Goal: Information Seeking & Learning: Learn about a topic

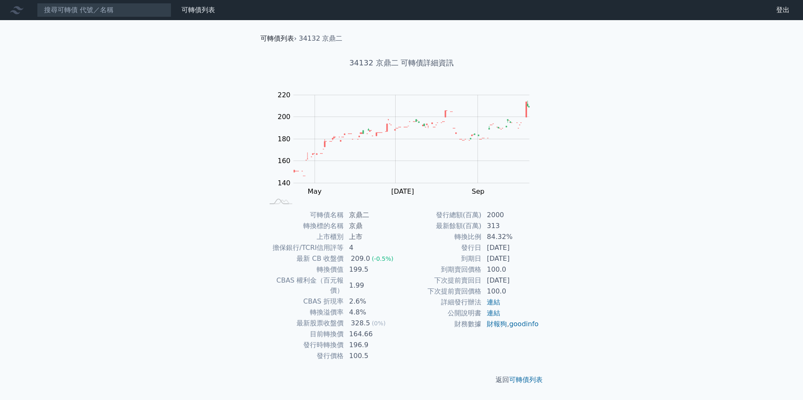
click at [277, 41] on link "可轉債列表" at bounding box center [277, 38] width 34 height 8
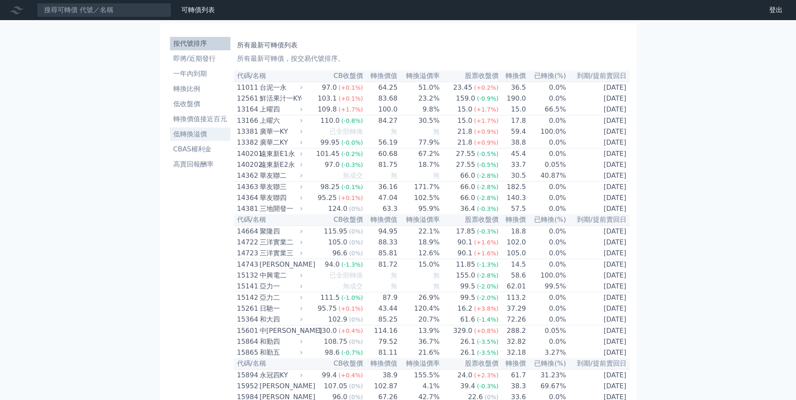
click at [205, 133] on li "低轉換溢價" at bounding box center [200, 134] width 60 height 10
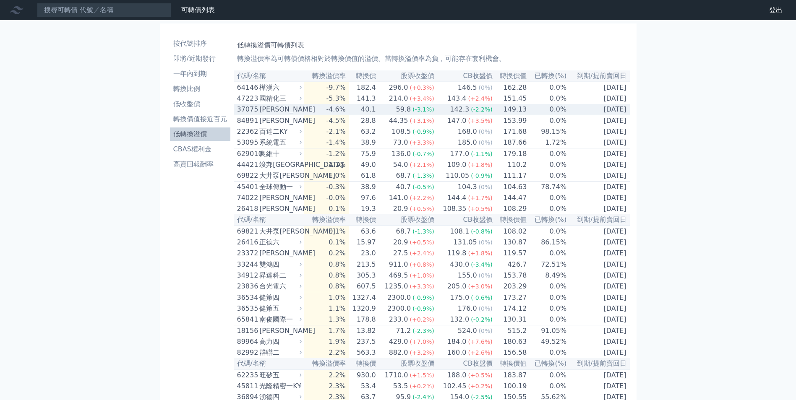
click at [279, 112] on div "[PERSON_NAME]" at bounding box center [279, 110] width 41 height 10
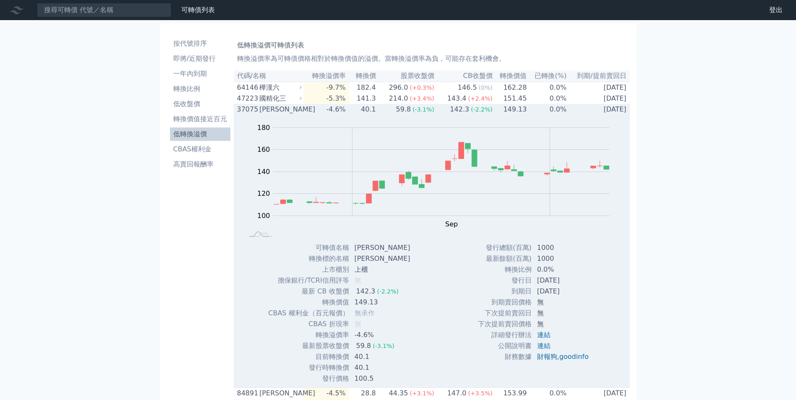
click at [303, 112] on icon at bounding box center [300, 109] width 5 height 5
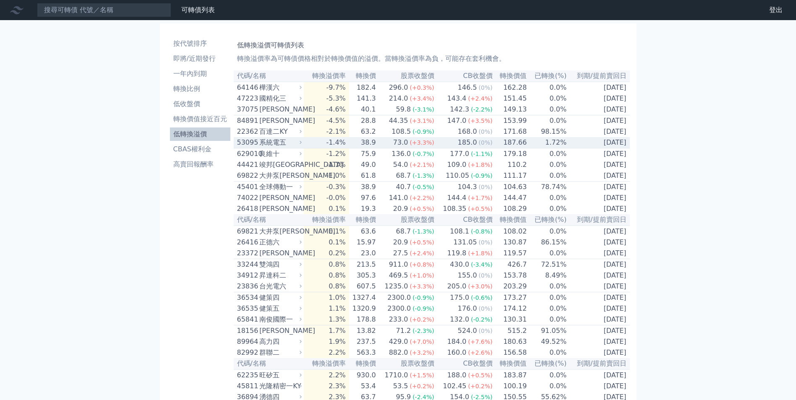
click at [287, 147] on div "系統電五" at bounding box center [279, 143] width 41 height 10
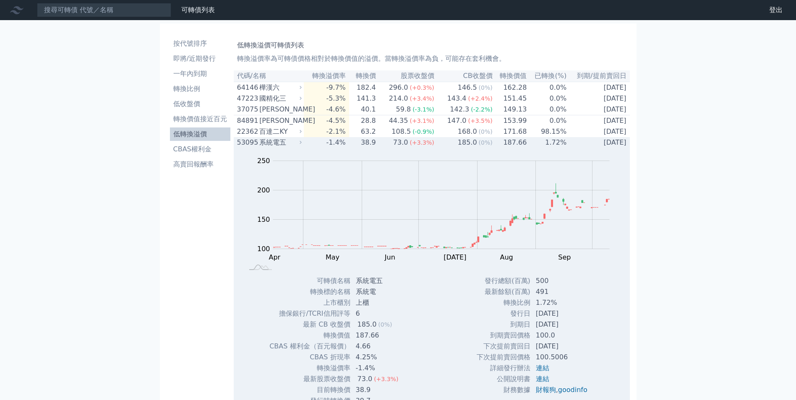
click at [288, 143] on div "系統電五" at bounding box center [279, 143] width 41 height 10
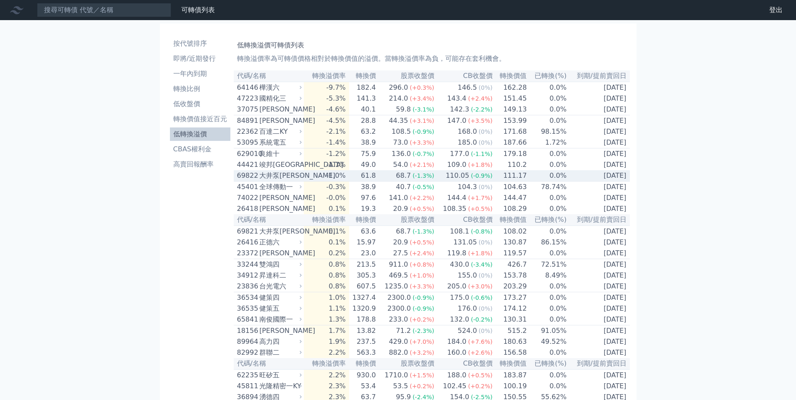
click at [290, 181] on div "大井泵[PERSON_NAME]" at bounding box center [279, 176] width 41 height 10
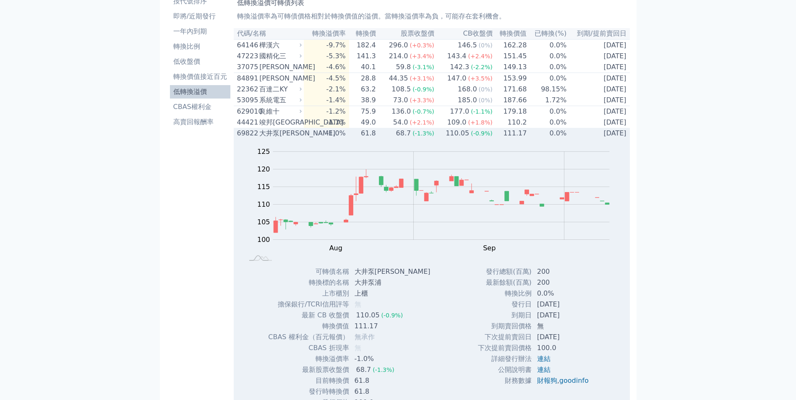
scroll to position [42, 0]
click at [288, 139] on div "大井泵[PERSON_NAME]" at bounding box center [279, 134] width 41 height 10
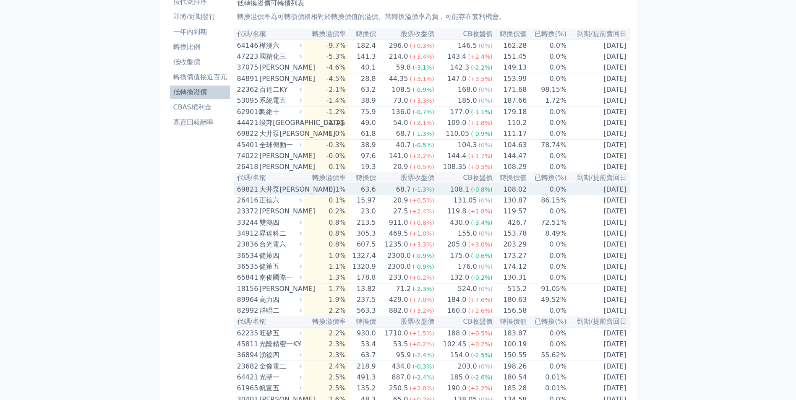
click at [293, 195] on div "大井泵[PERSON_NAME]" at bounding box center [279, 190] width 41 height 10
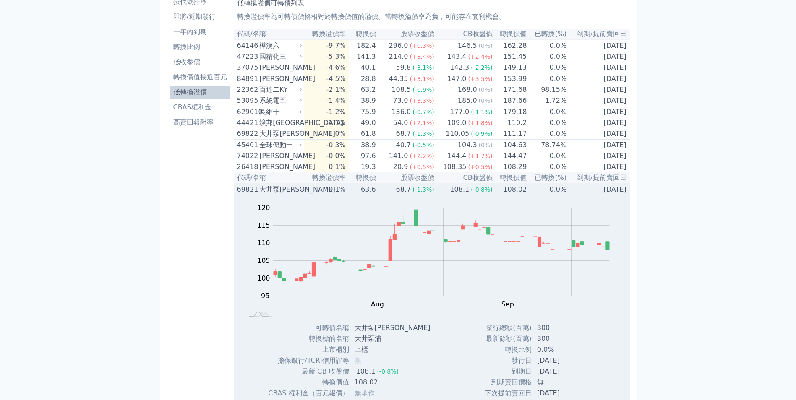
click at [293, 195] on div "大井泵[PERSON_NAME]" at bounding box center [279, 190] width 41 height 10
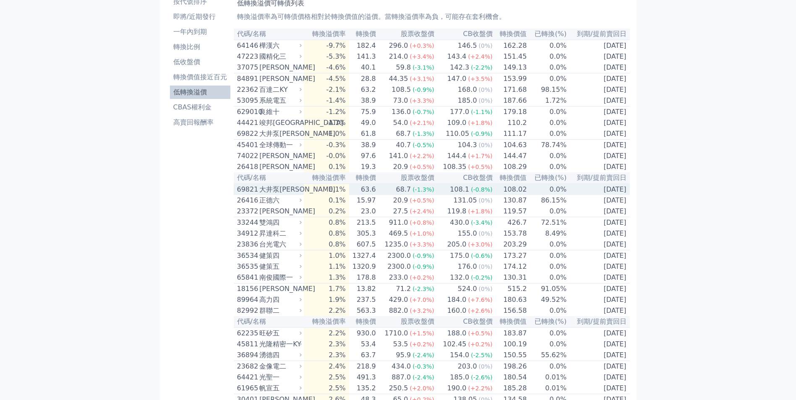
click at [268, 217] on div "[PERSON_NAME]" at bounding box center [279, 212] width 41 height 10
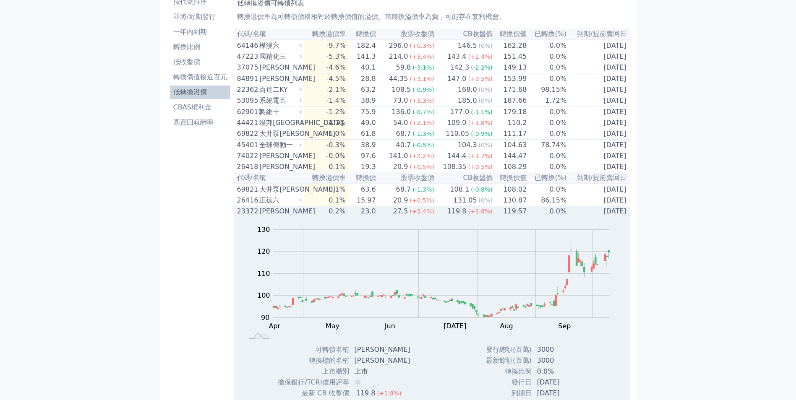
click at [547, 308] on rect "Chart" at bounding box center [441, 274] width 337 height 88
click at [396, 292] on rect "Chart" at bounding box center [441, 274] width 337 height 88
click at [288, 279] on rect "Chart" at bounding box center [441, 274] width 337 height 88
click at [262, 217] on div "[PERSON_NAME]" at bounding box center [279, 212] width 41 height 10
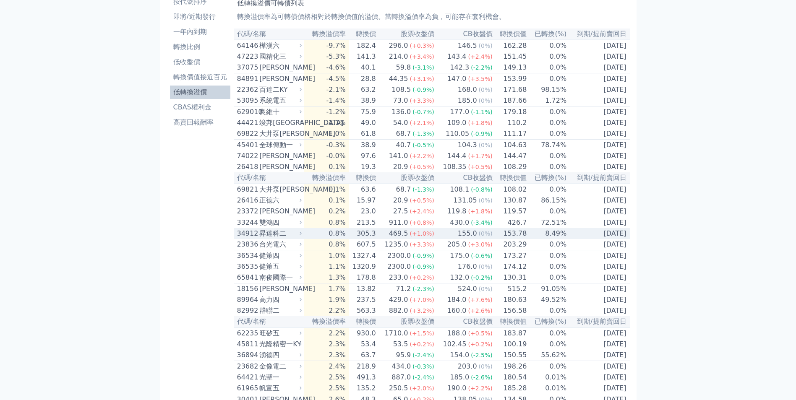
click at [253, 239] on div "34912" at bounding box center [247, 234] width 21 height 10
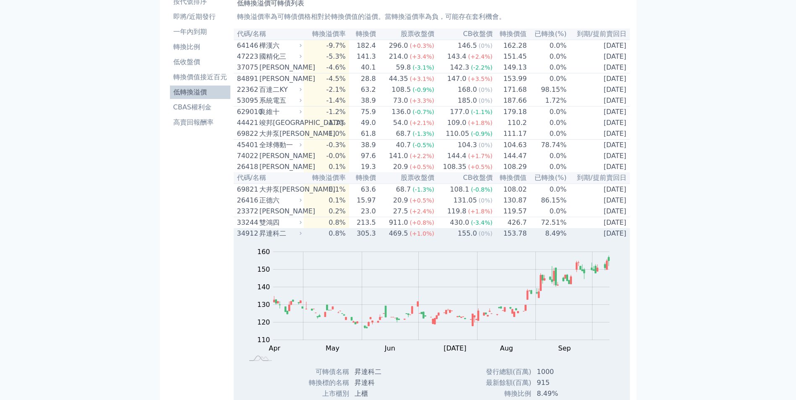
click at [262, 239] on div "昇達科二" at bounding box center [279, 234] width 41 height 10
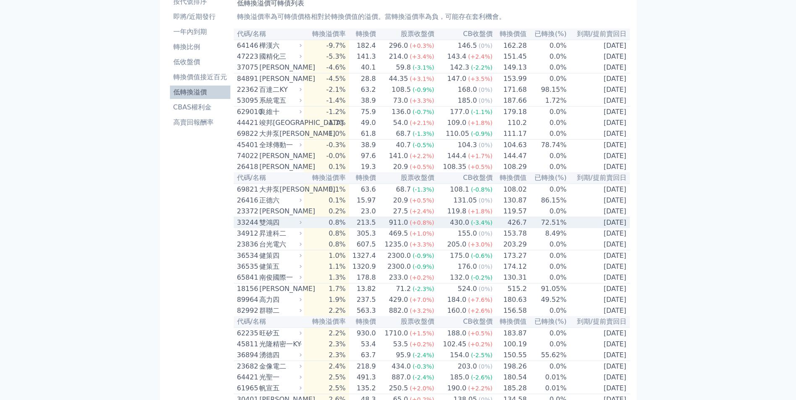
click at [274, 228] on div "雙鴻四" at bounding box center [279, 223] width 41 height 10
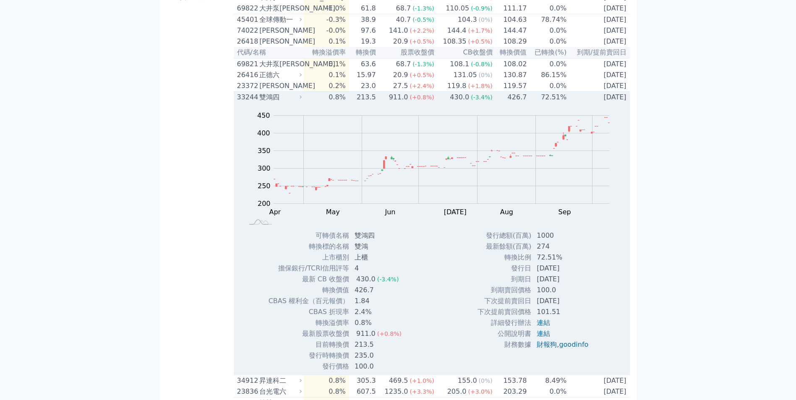
scroll to position [168, 0]
click at [269, 102] on div "雙鴻四" at bounding box center [279, 97] width 41 height 10
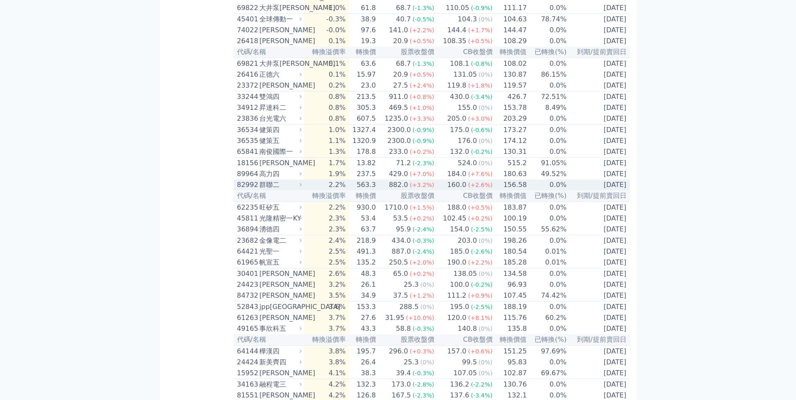
click at [264, 190] on div "群聯二" at bounding box center [279, 185] width 41 height 10
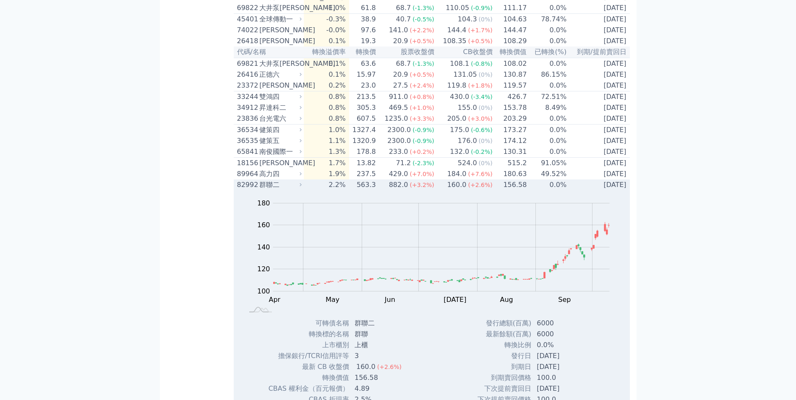
click at [283, 190] on div "群聯二" at bounding box center [279, 185] width 41 height 10
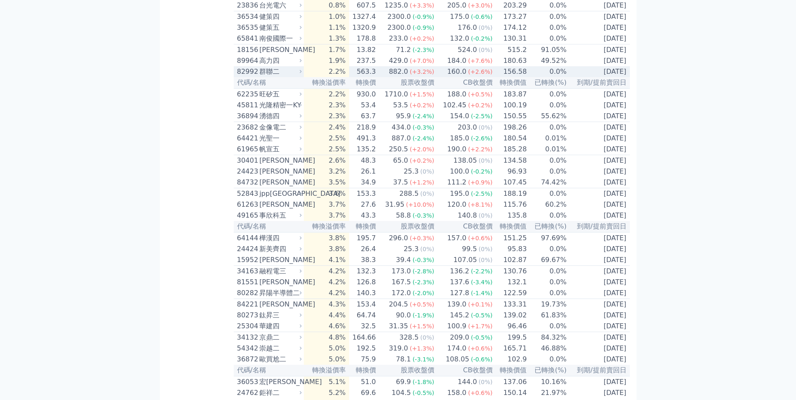
scroll to position [294, 0]
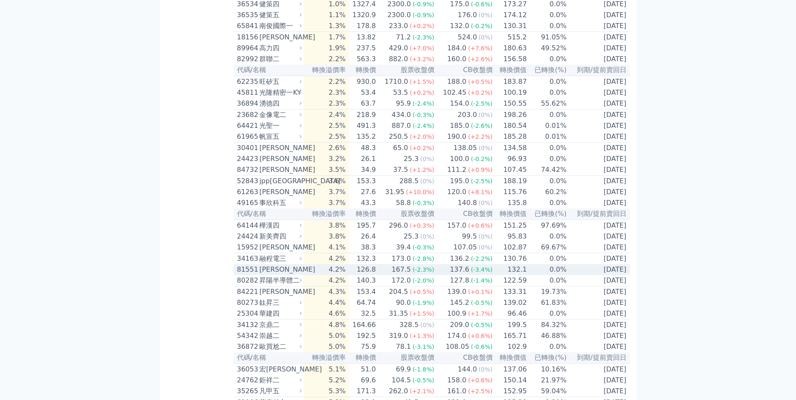
click at [273, 275] on div "[PERSON_NAME]" at bounding box center [279, 270] width 41 height 10
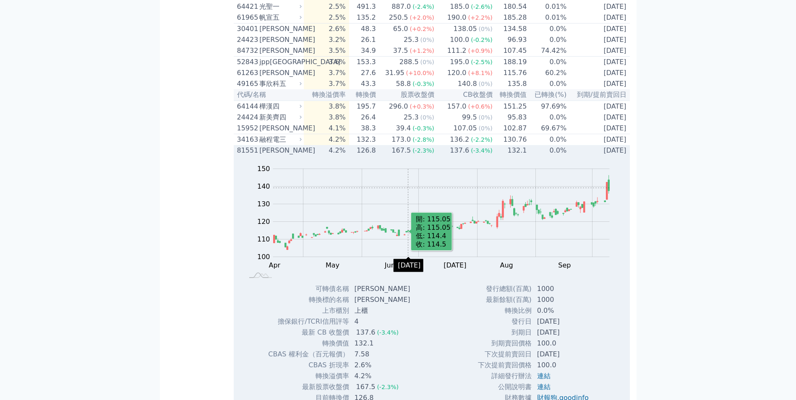
scroll to position [420, 0]
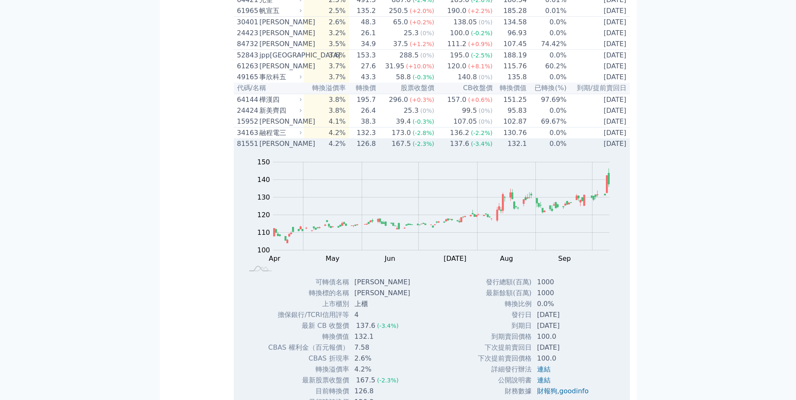
click at [249, 149] on div "81551" at bounding box center [247, 144] width 21 height 10
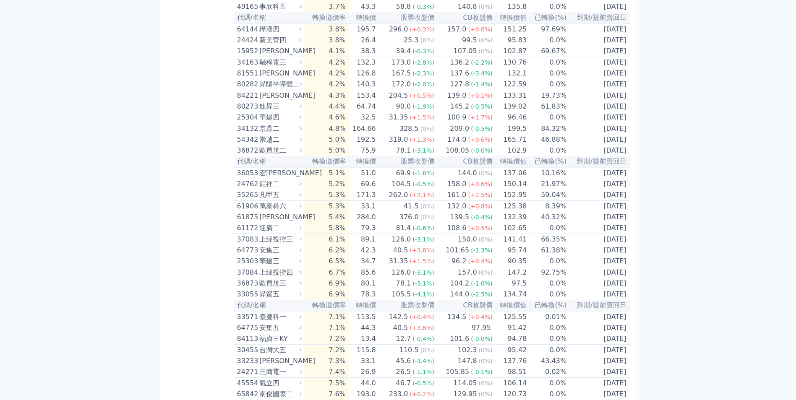
scroll to position [504, 0]
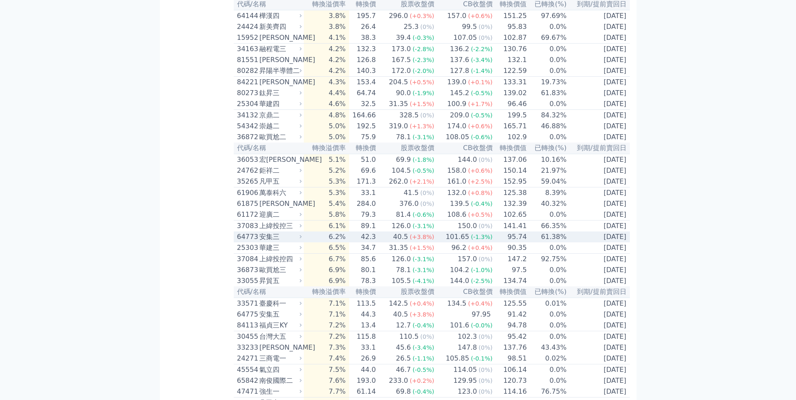
click at [275, 242] on div "安集三" at bounding box center [279, 237] width 41 height 10
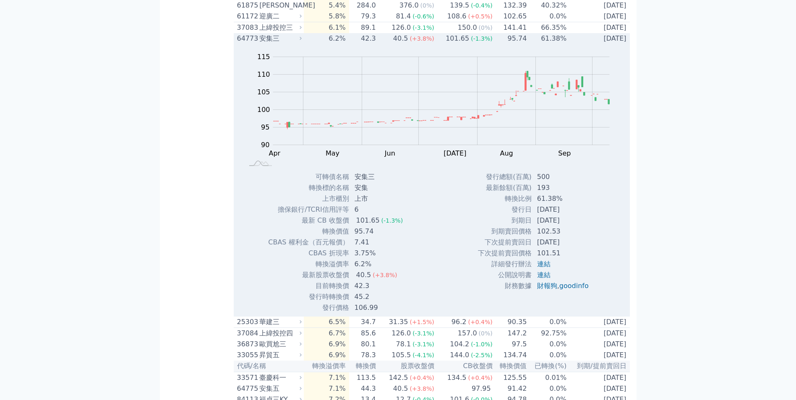
scroll to position [714, 0]
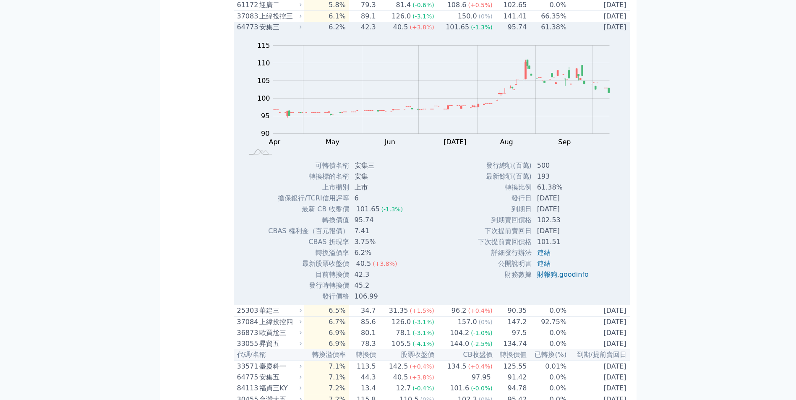
click at [277, 32] on div "安集三" at bounding box center [279, 27] width 41 height 10
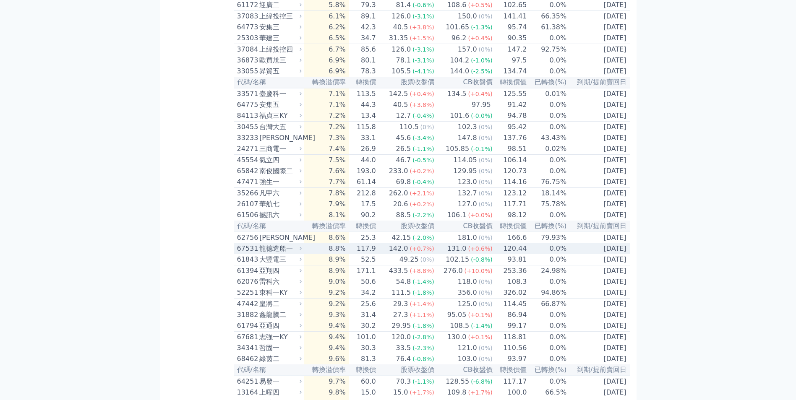
click at [280, 254] on div "龍德造船一" at bounding box center [279, 249] width 41 height 10
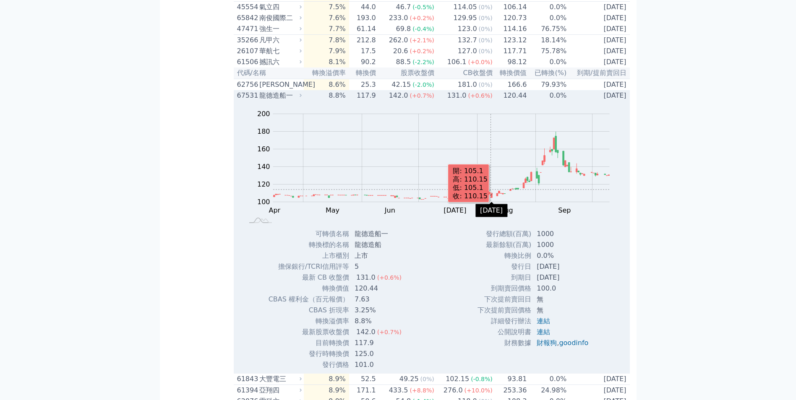
scroll to position [882, 0]
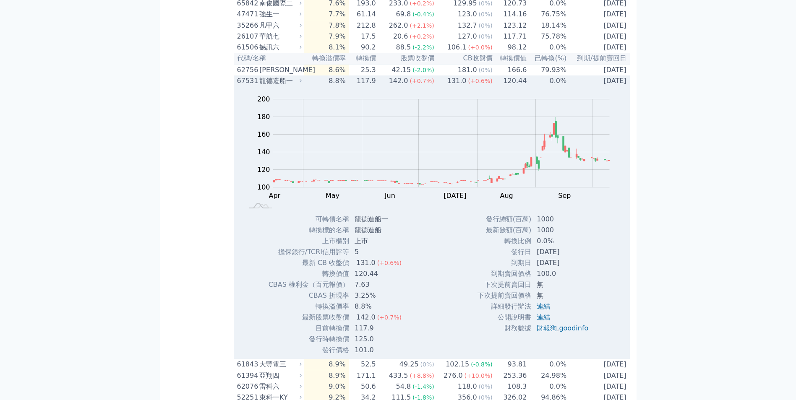
click at [269, 86] on div "龍德造船一" at bounding box center [279, 81] width 41 height 10
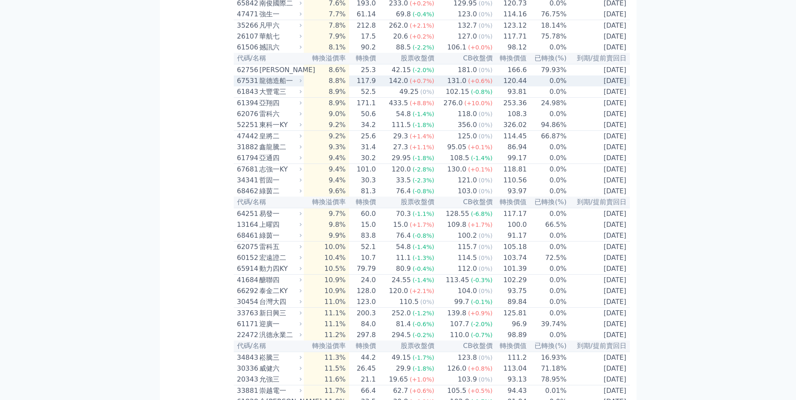
click at [269, 86] on div "龍德造船一" at bounding box center [279, 81] width 41 height 10
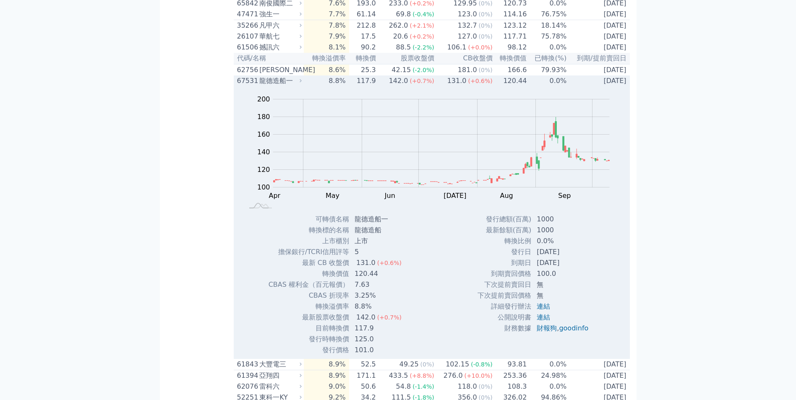
click at [269, 86] on div "龍德造船一" at bounding box center [279, 81] width 41 height 10
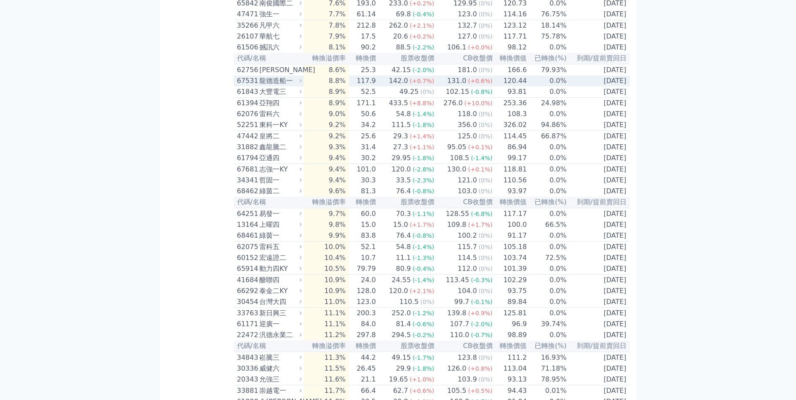
click at [269, 86] on div "龍德造船一" at bounding box center [279, 81] width 41 height 10
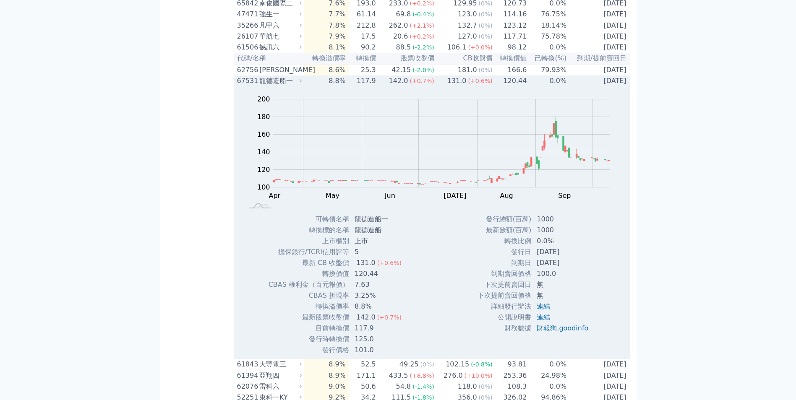
click at [269, 86] on div "龍德造船一" at bounding box center [279, 81] width 41 height 10
